Goal: Information Seeking & Learning: Find specific fact

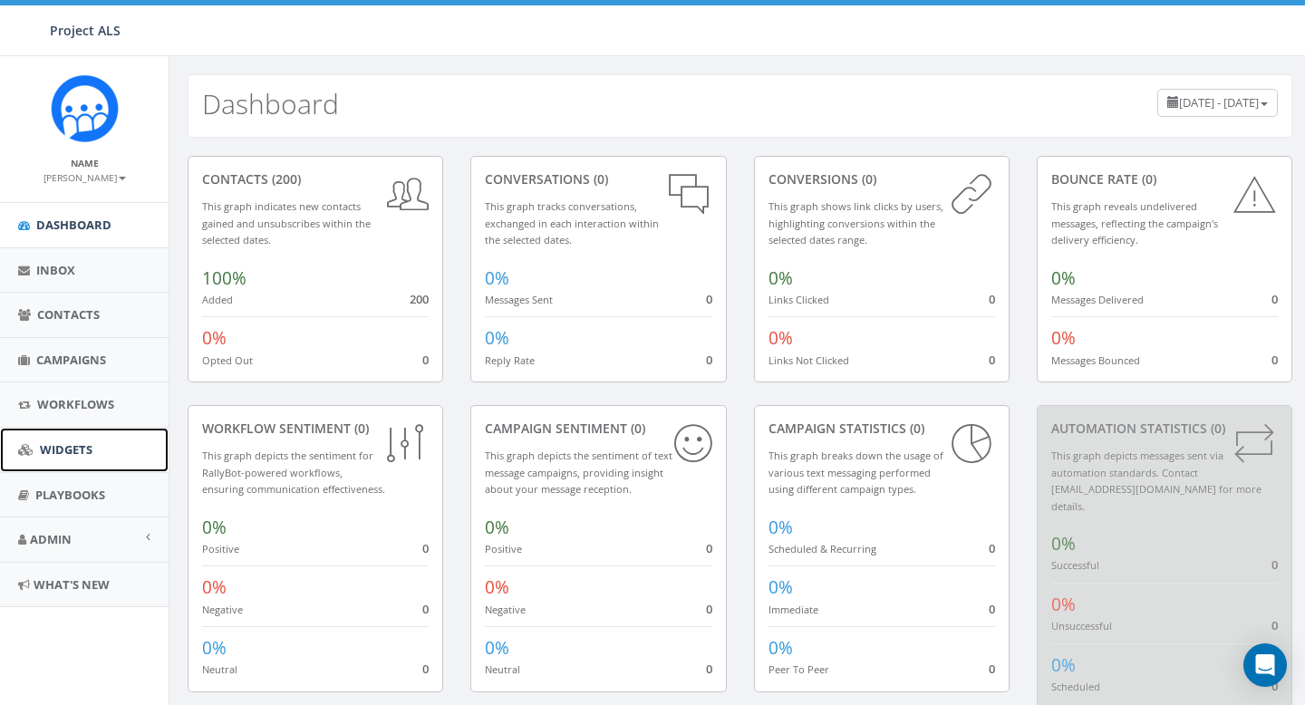
click at [82, 459] on link "Widgets" at bounding box center [84, 450] width 169 height 44
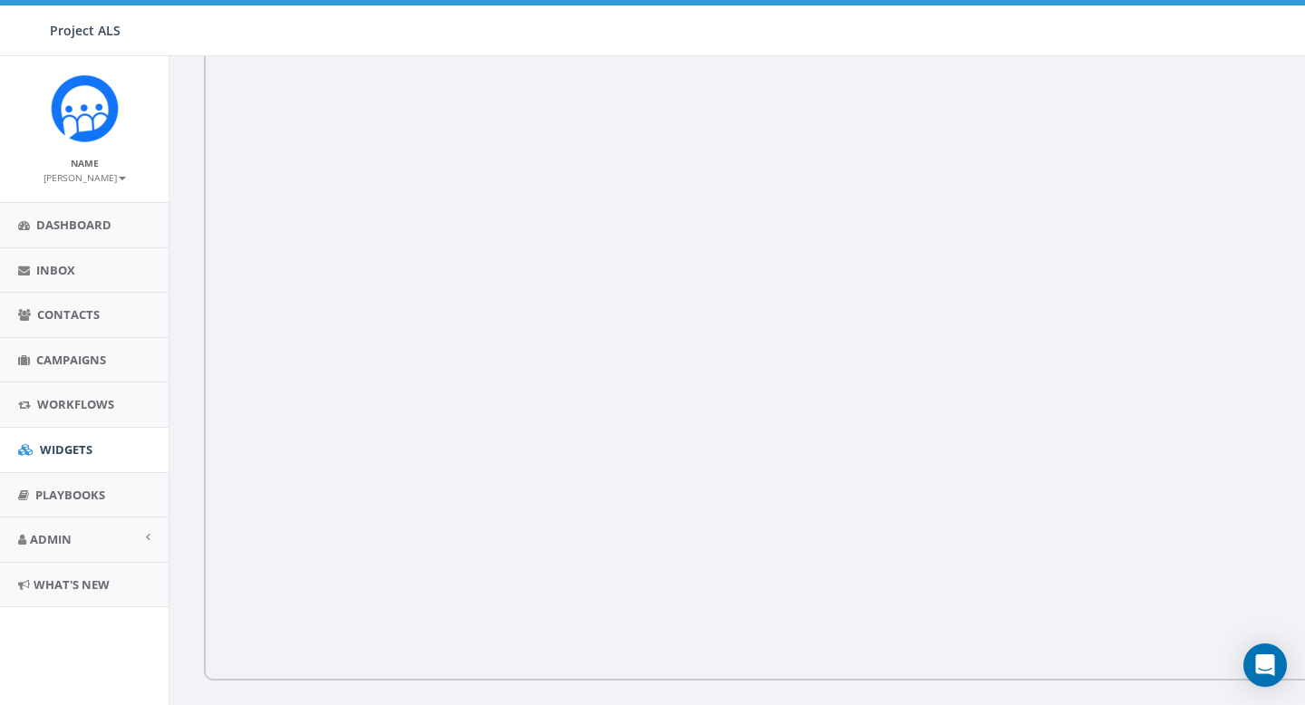
scroll to position [341, 0]
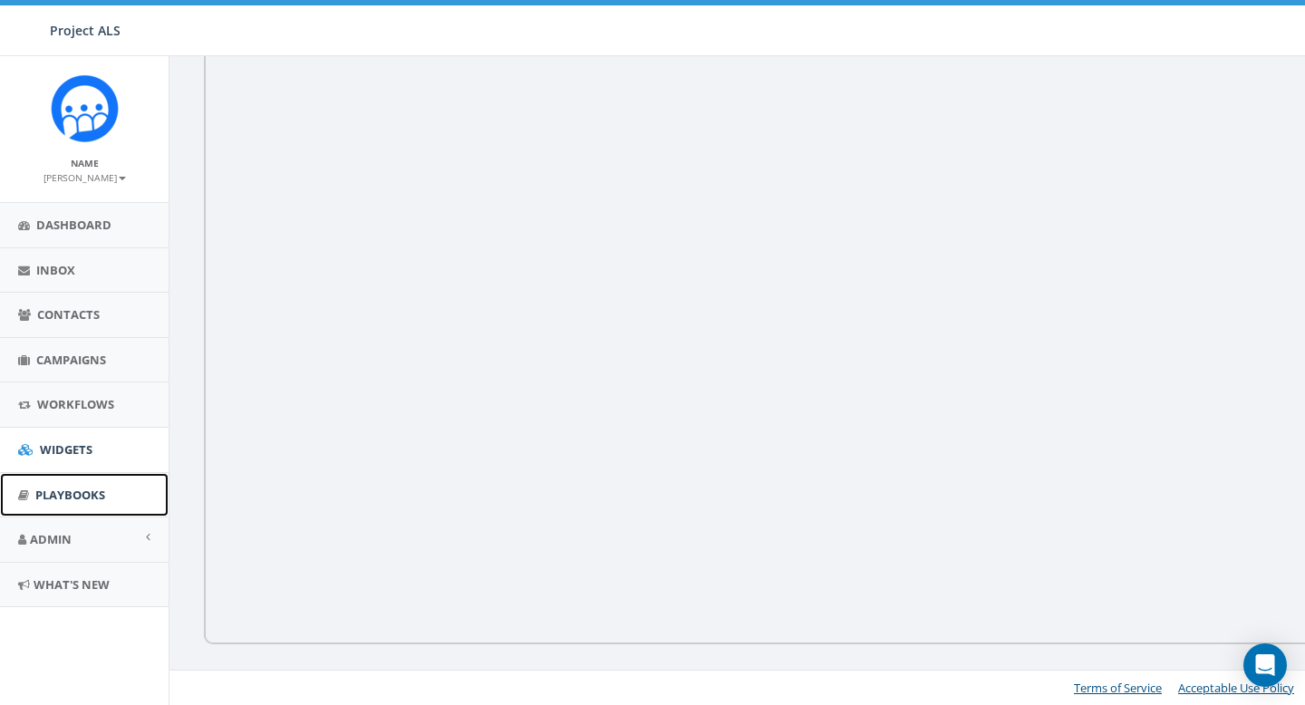
click at [73, 499] on span "Playbooks" at bounding box center [70, 495] width 70 height 16
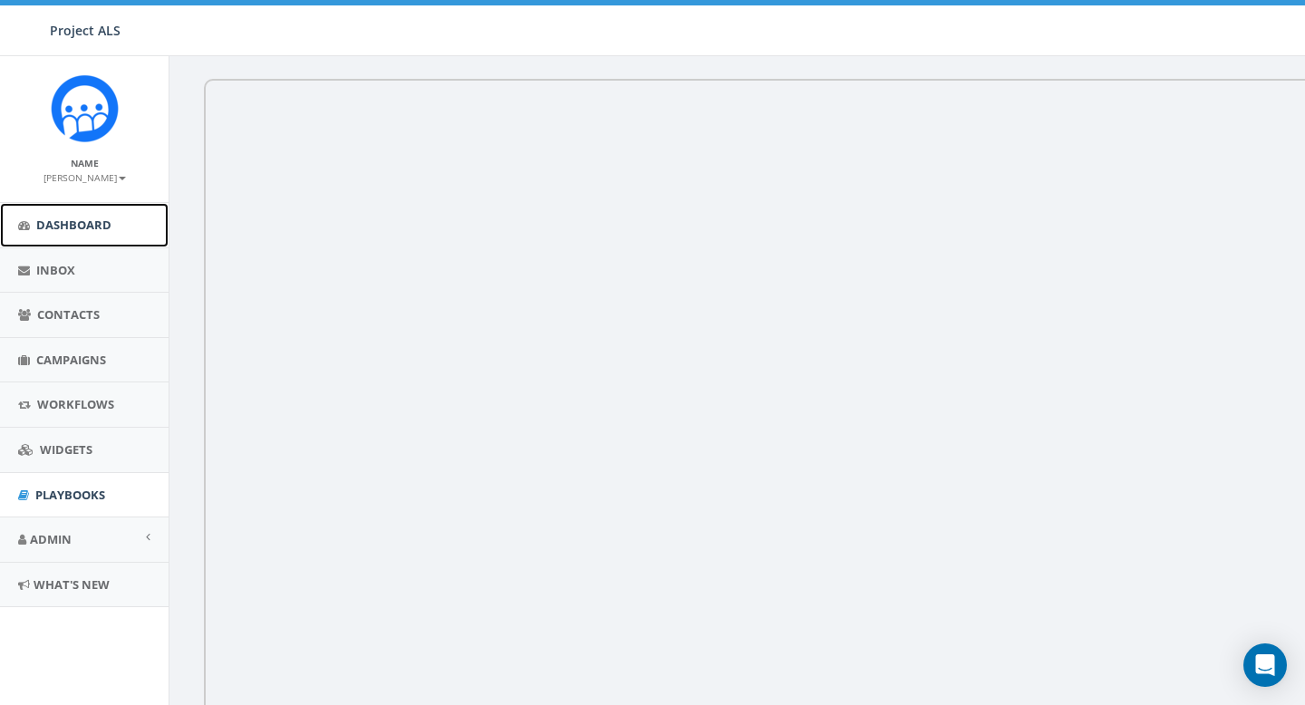
click at [95, 223] on span "Dashboard" at bounding box center [73, 225] width 75 height 16
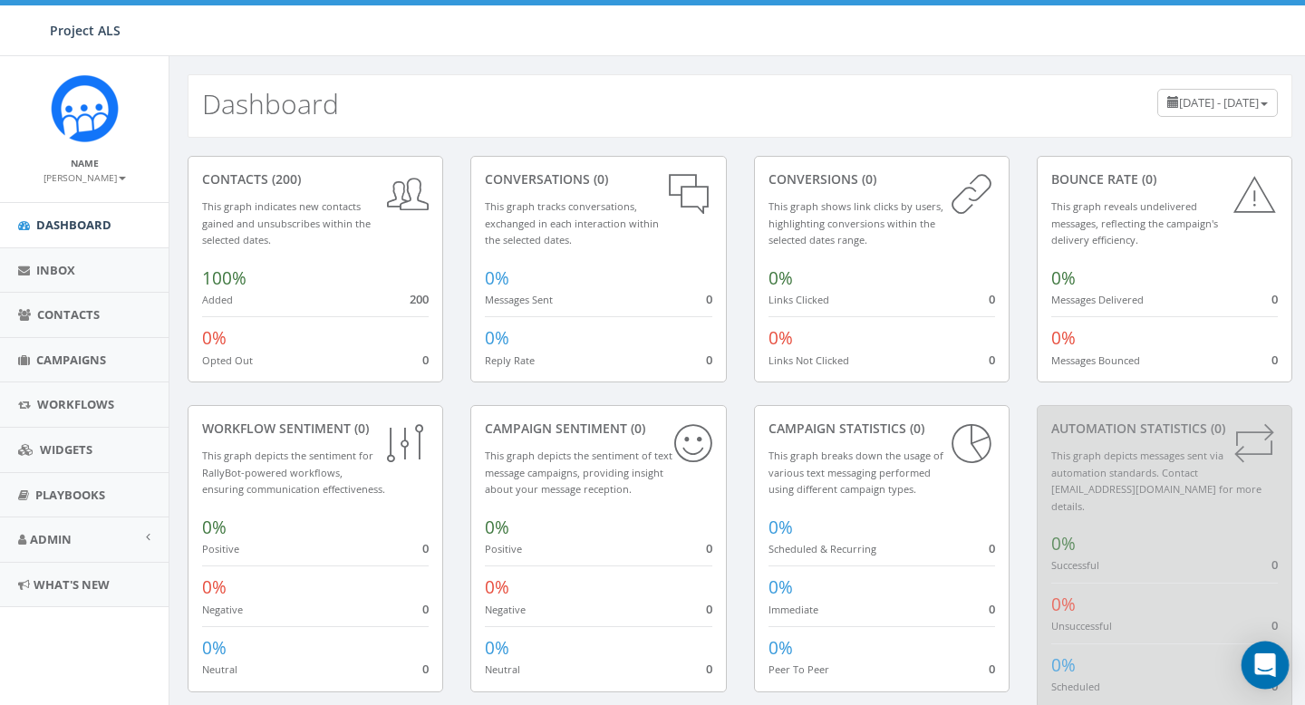
click at [1271, 670] on icon "Open Intercom Messenger" at bounding box center [1264, 665] width 21 height 24
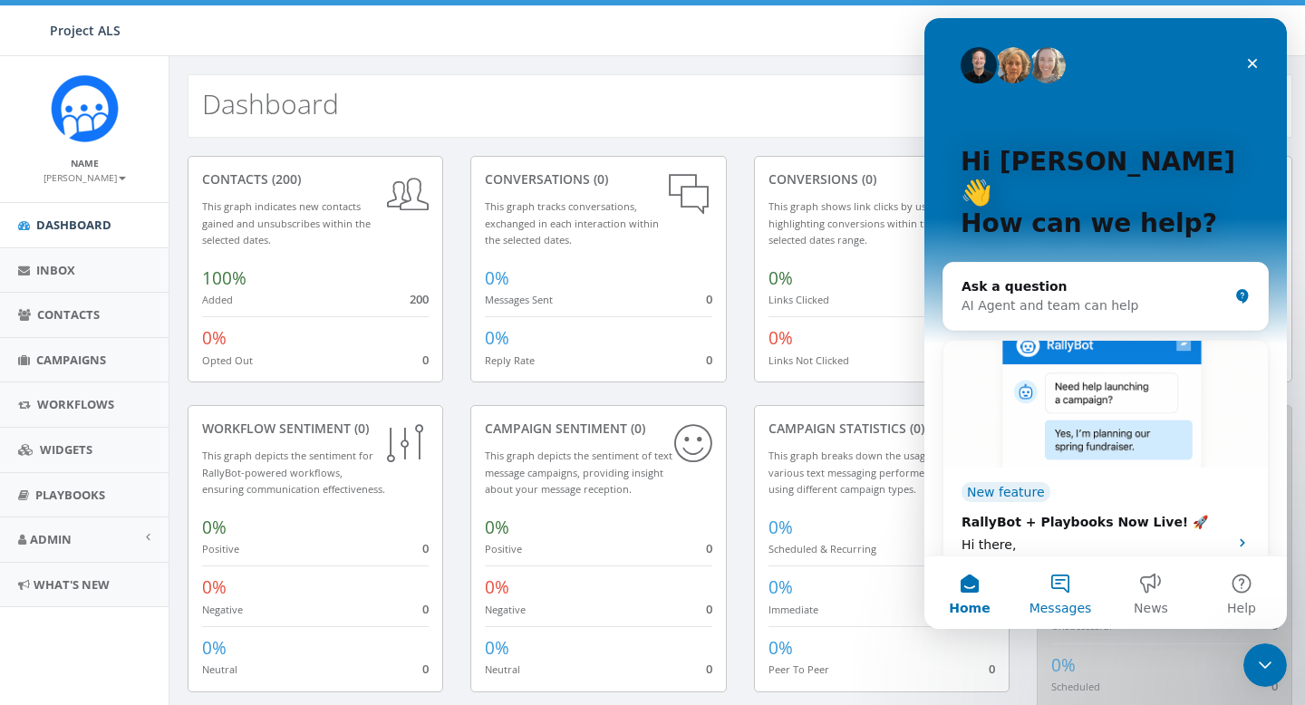
click at [1061, 592] on button "Messages" at bounding box center [1060, 592] width 91 height 72
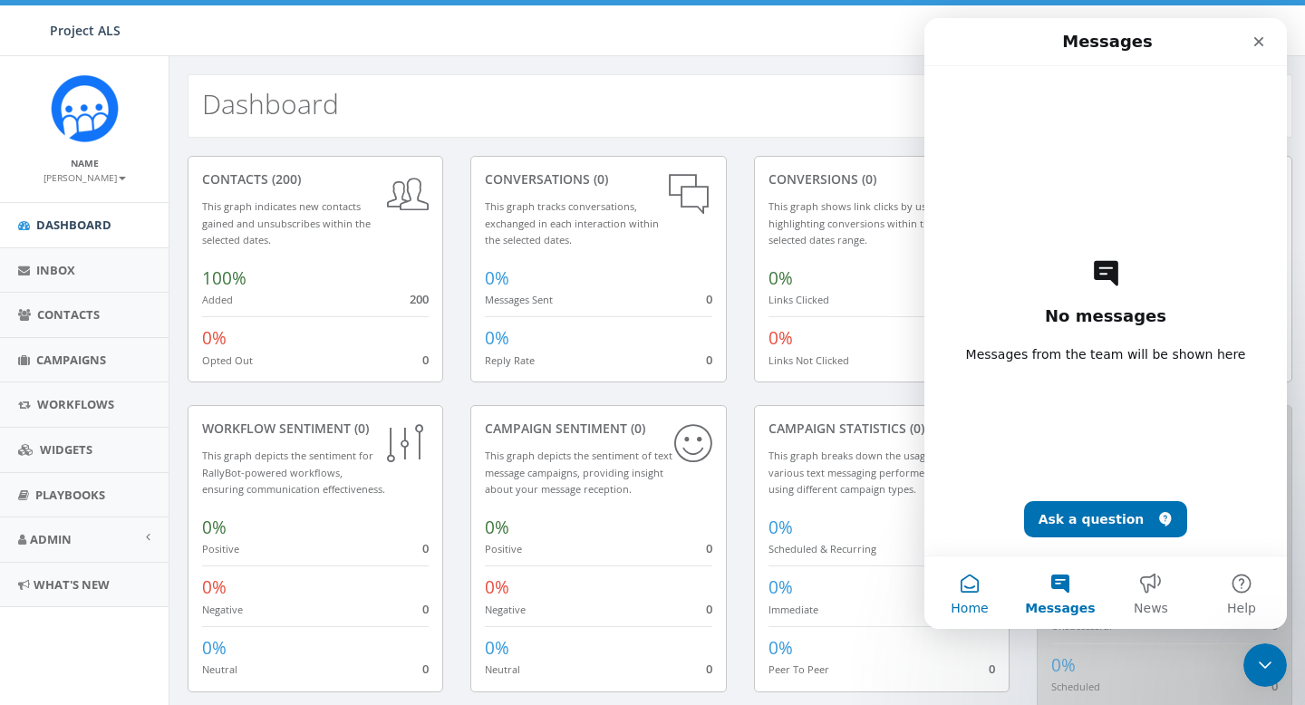
click at [958, 590] on button "Home" at bounding box center [969, 592] width 91 height 72
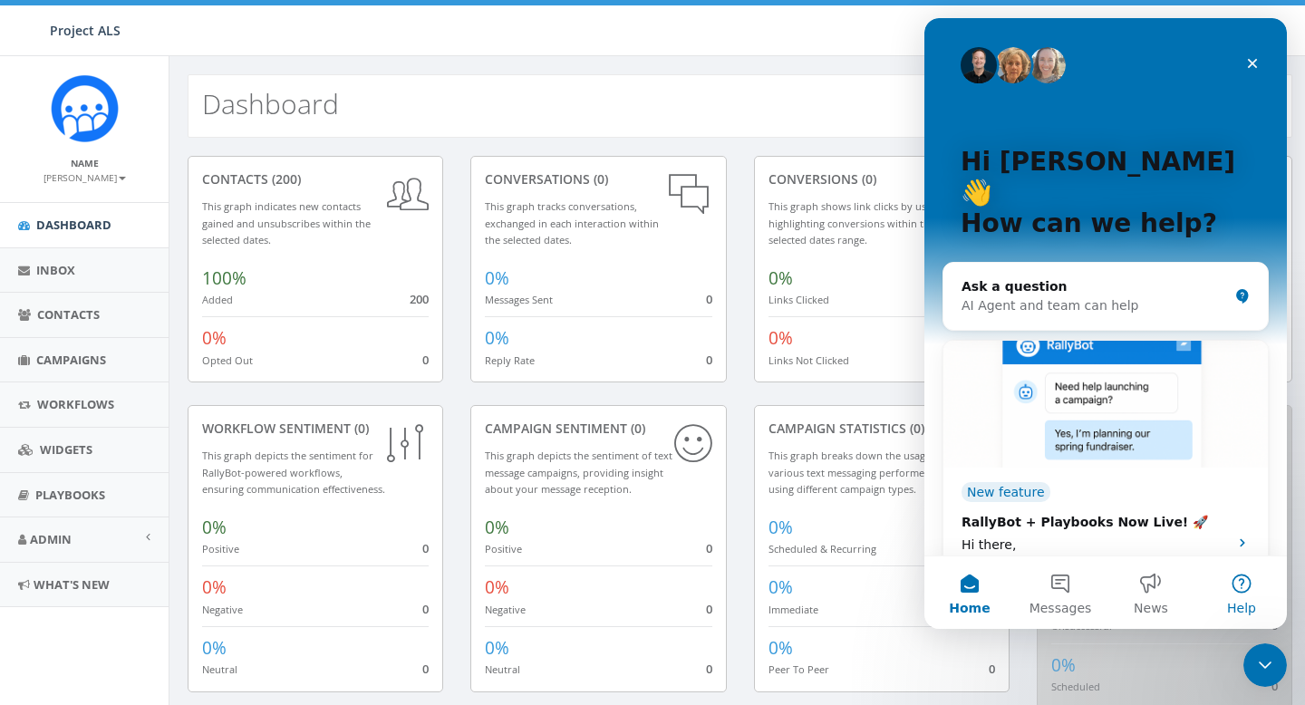
click at [1238, 583] on button "Help" at bounding box center [1241, 592] width 91 height 72
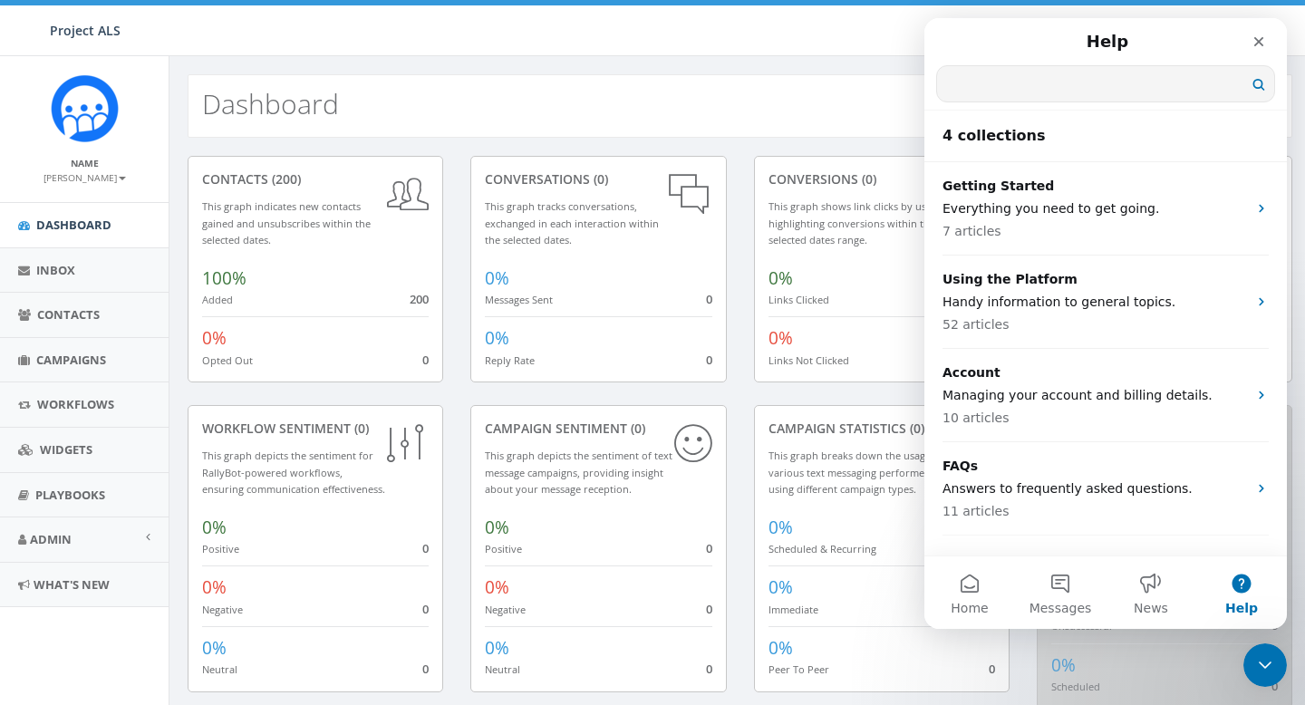
click at [1018, 79] on input "Search for help" at bounding box center [1105, 83] width 337 height 35
type input "NFC"
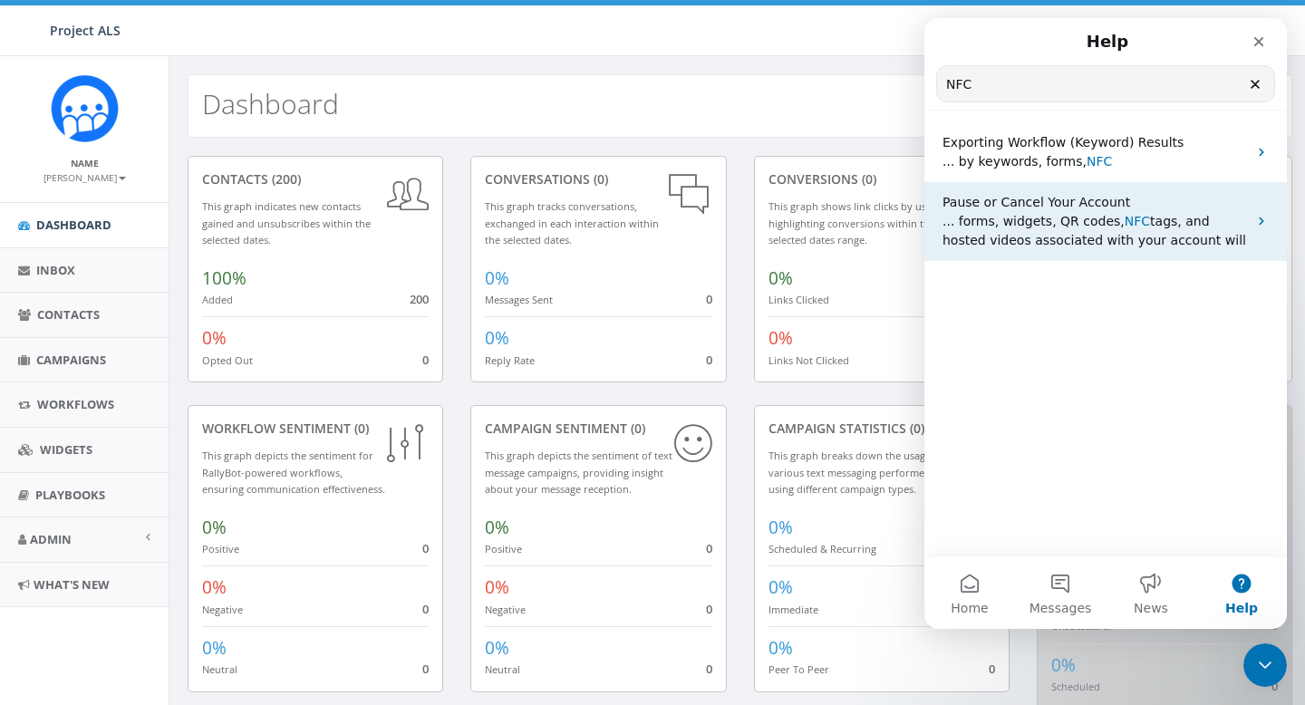
click at [1012, 246] on span "tags, and hosted videos associated with your account will" at bounding box center [1094, 231] width 304 height 34
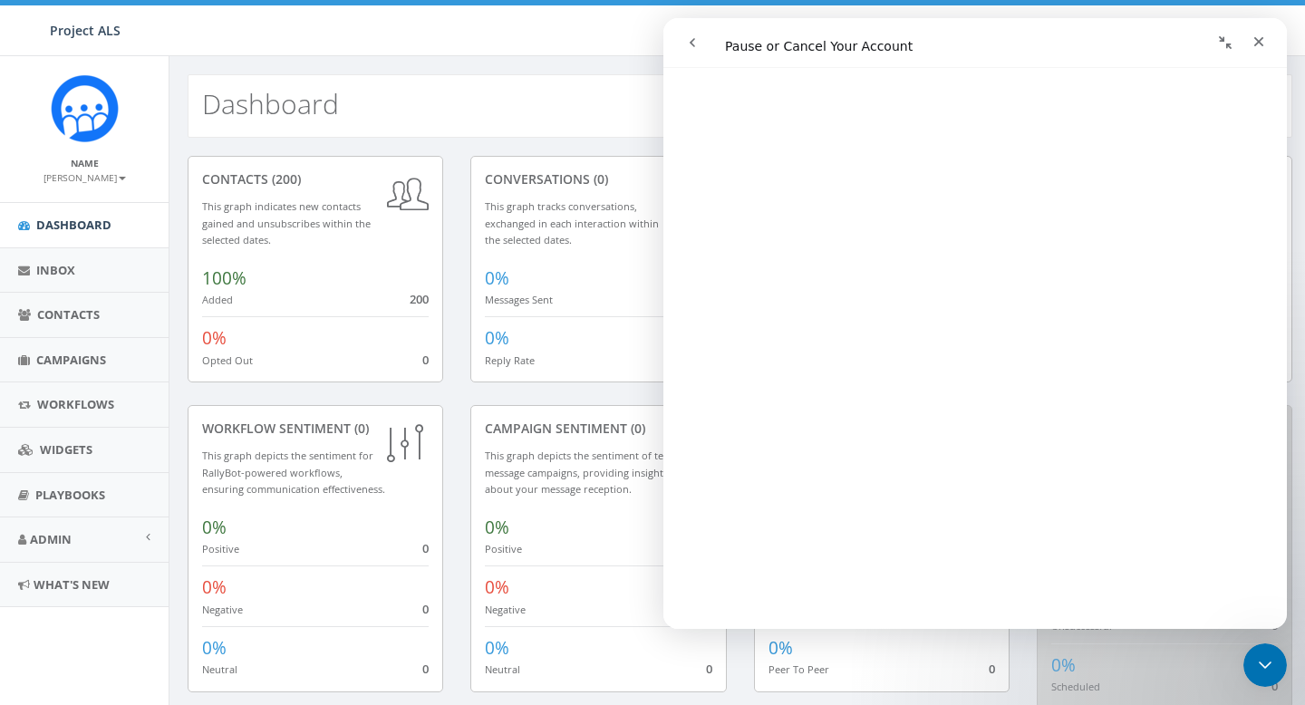
scroll to position [1422, 0]
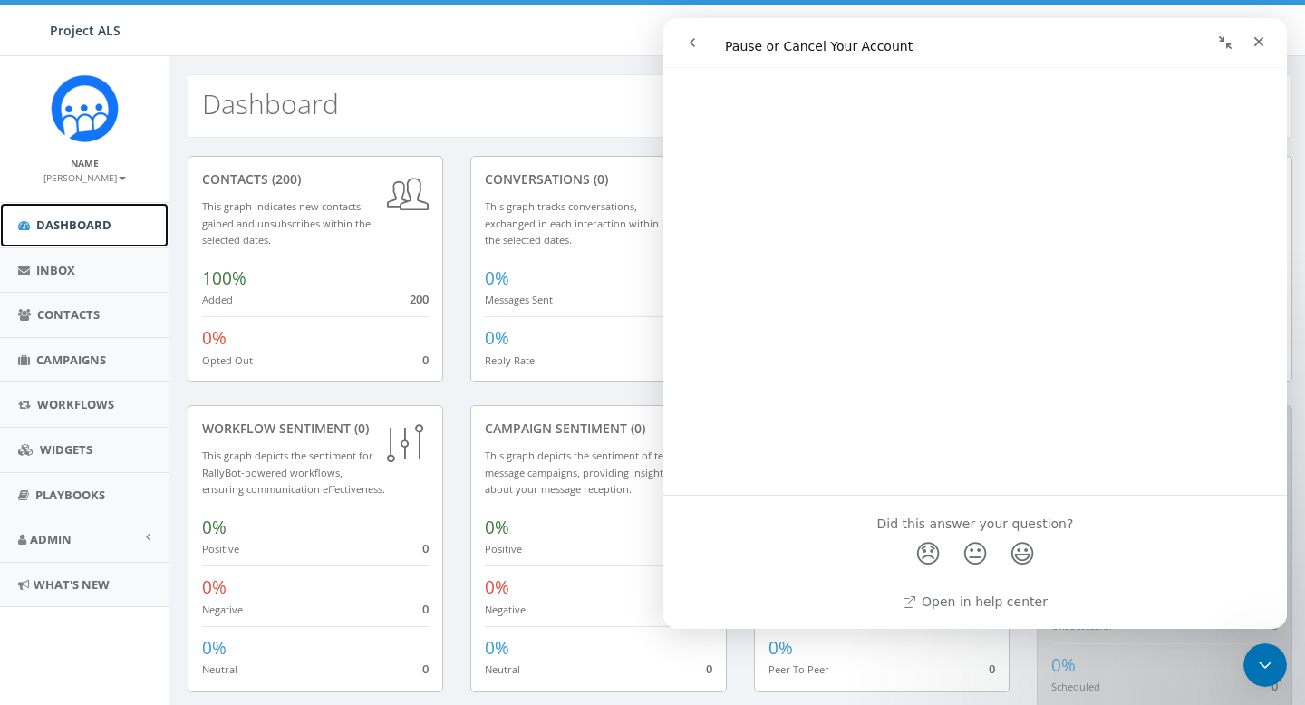
click at [82, 246] on link "Dashboard" at bounding box center [84, 225] width 169 height 44
click at [80, 275] on link "Inbox" at bounding box center [84, 270] width 169 height 44
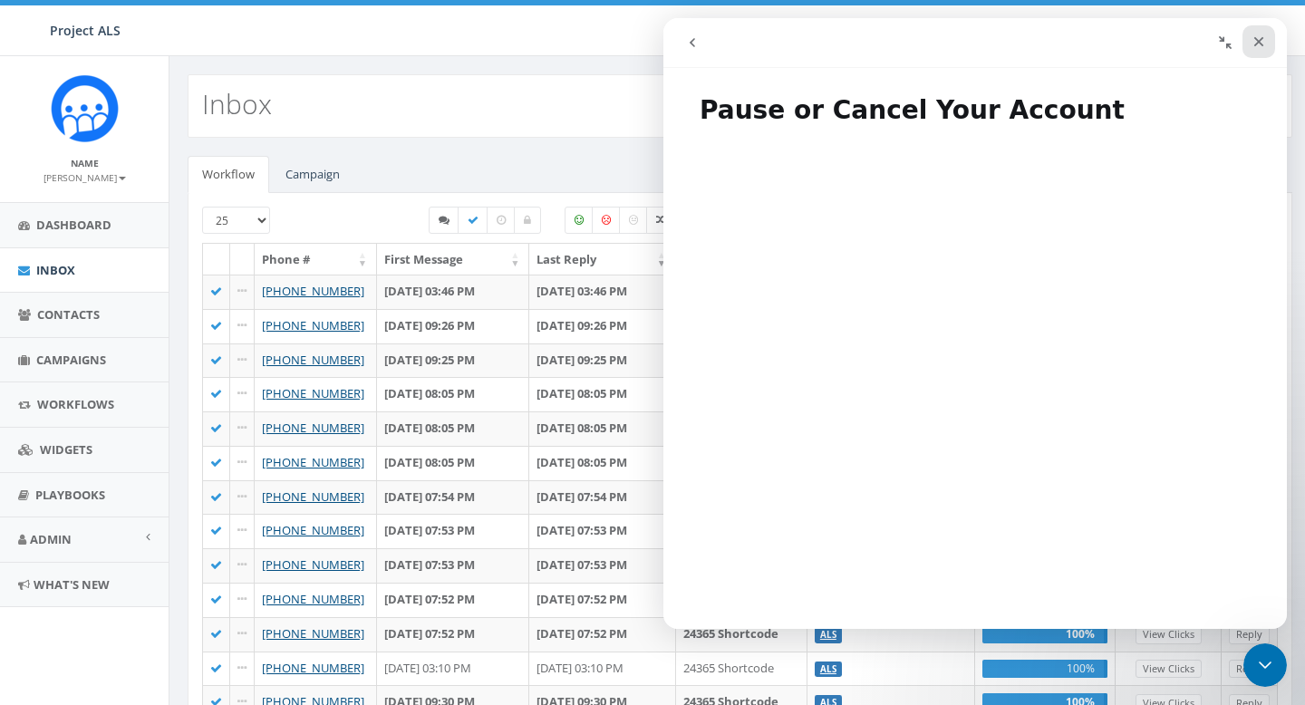
click at [1251, 44] on icon "Close" at bounding box center [1258, 41] width 14 height 14
